Goal: Navigation & Orientation: Find specific page/section

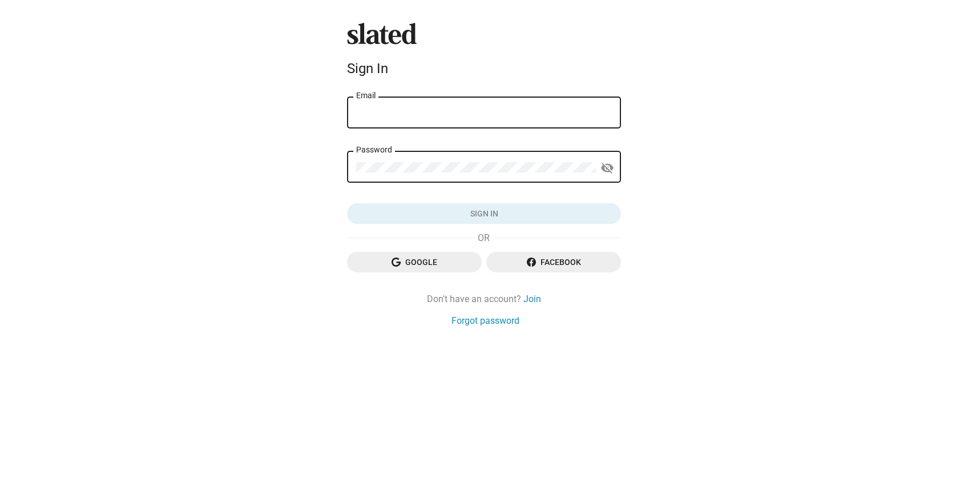
click at [484, 117] on input "Email" at bounding box center [484, 113] width 256 height 10
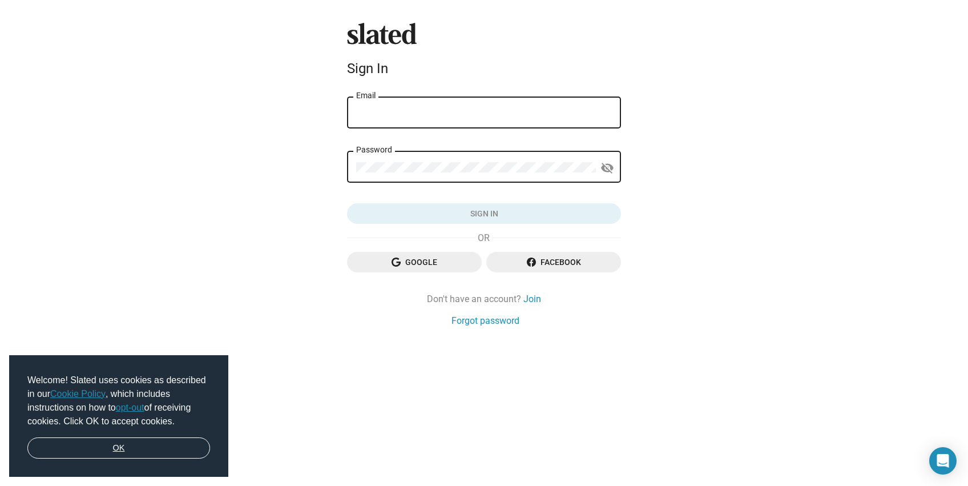
drag, startPoint x: 126, startPoint y: 451, endPoint x: 272, endPoint y: 405, distance: 152.6
click at [130, 450] on link "OK" at bounding box center [118, 448] width 183 height 22
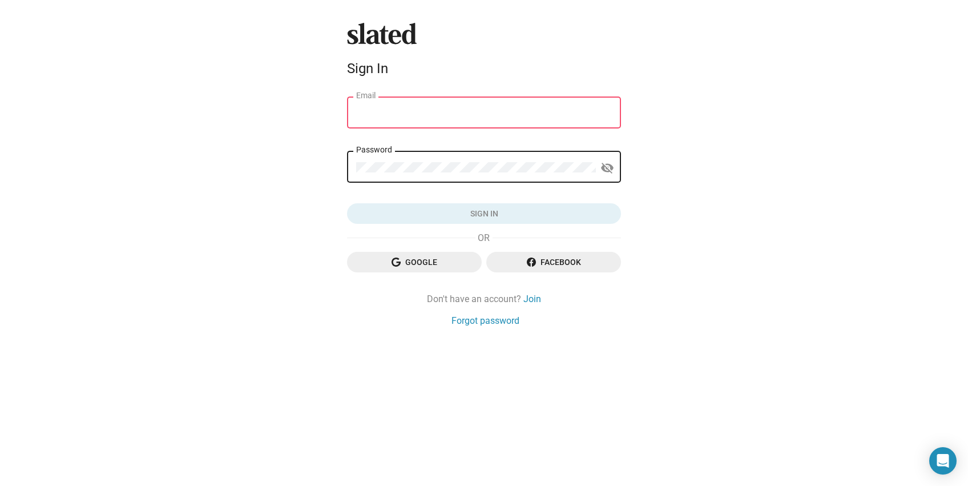
type input "[PERSON_NAME][EMAIL_ADDRESS][DOMAIN_NAME]"
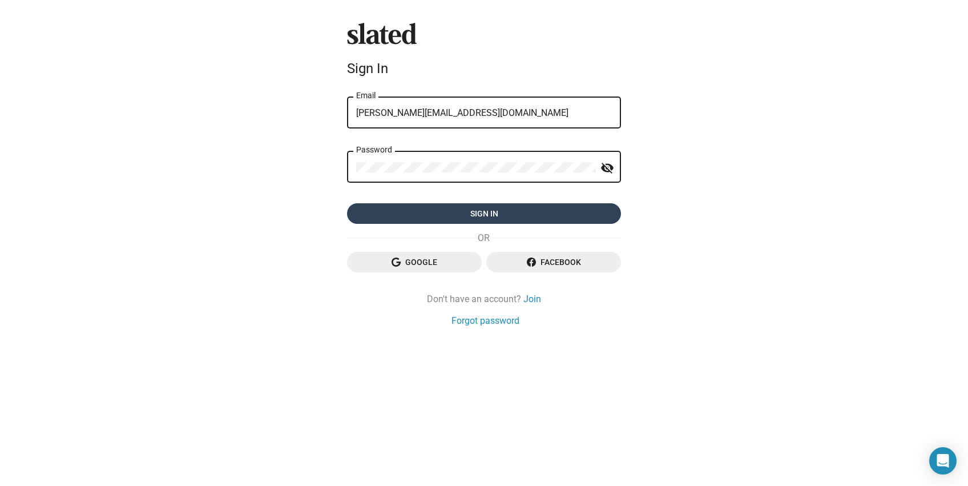
click at [399, 216] on span "Sign in" at bounding box center [484, 213] width 256 height 21
